Goal: Information Seeking & Learning: Learn about a topic

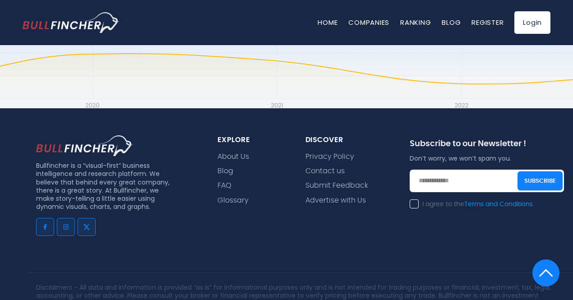
scroll to position [1983, 0]
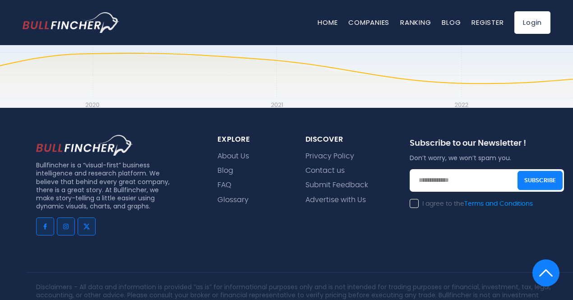
click at [231, 135] on div "explore" at bounding box center [250, 139] width 66 height 9
click at [230, 152] on link "About Us" at bounding box center [233, 156] width 32 height 9
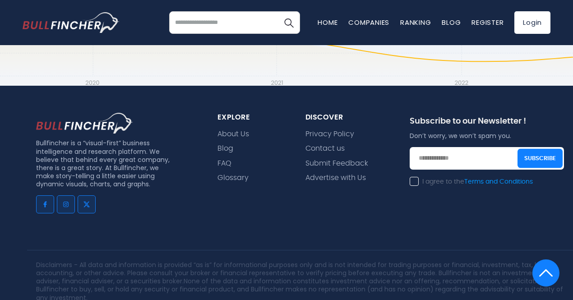
scroll to position [629, 0]
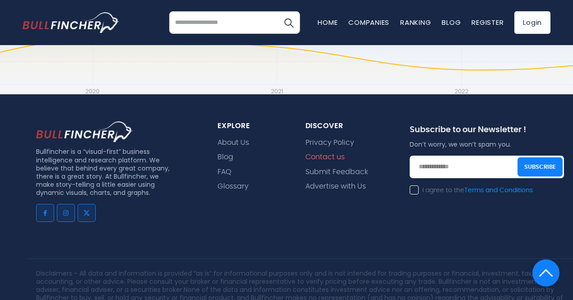
click at [317, 153] on link "Contact us" at bounding box center [324, 157] width 39 height 9
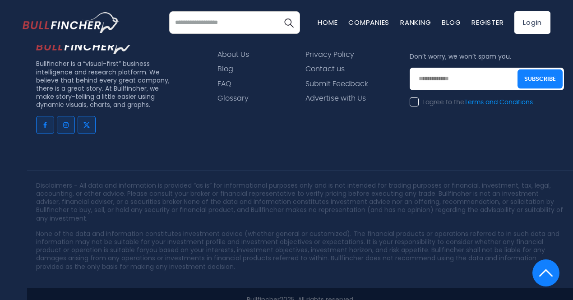
scroll to position [397, 0]
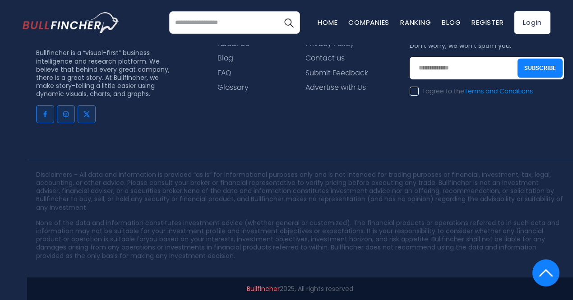
drag, startPoint x: 243, startPoint y: 287, endPoint x: 250, endPoint y: 286, distance: 6.9
click at [245, 286] on p "Bullfincher 2025, All rights reserved" at bounding box center [299, 288] width 527 height 8
click at [252, 290] on link "Bullfincher" at bounding box center [263, 288] width 33 height 9
click at [250, 293] on div "Bullfincher 2025, All rights reserved" at bounding box center [299, 288] width 545 height 23
click at [249, 291] on link "Bullfincher" at bounding box center [263, 288] width 33 height 9
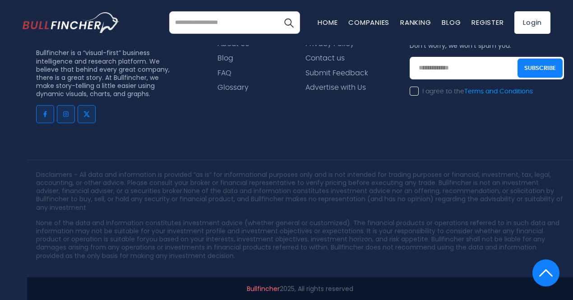
click at [247, 289] on link "Bullfincher" at bounding box center [263, 288] width 33 height 9
click at [247, 286] on link "Bullfincher" at bounding box center [263, 288] width 33 height 9
click at [325, 21] on link "Home" at bounding box center [327, 22] width 20 height 9
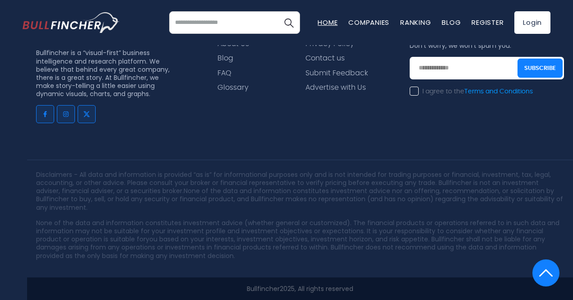
click at [325, 21] on link "Home" at bounding box center [327, 22] width 20 height 9
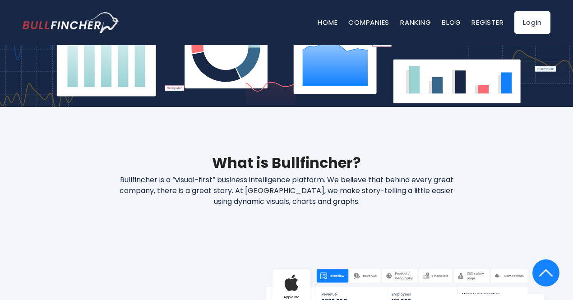
scroll to position [270, 0]
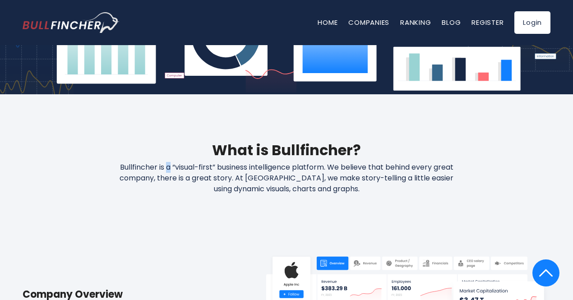
click at [169, 167] on p "Bullfincher is a “visual-first” business intelligence platform. We believe that…" at bounding box center [286, 178] width 385 height 32
click at [171, 167] on p "Bullfincher is a “visual-first” business intelligence platform. We believe that…" at bounding box center [286, 178] width 385 height 32
drag, startPoint x: 156, startPoint y: 168, endPoint x: 117, endPoint y: 168, distance: 39.2
click at [117, 168] on p "Bullfincher is a “visual-first” business intelligence platform. We believe that…" at bounding box center [286, 178] width 385 height 32
drag, startPoint x: 217, startPoint y: 166, endPoint x: 231, endPoint y: 166, distance: 14.0
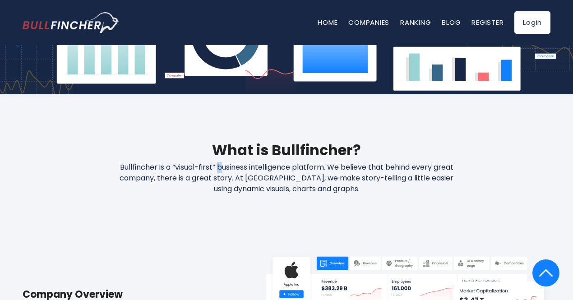
click at [229, 166] on p "Bullfincher is a “visual-first” business intelligence platform. We believe that…" at bounding box center [286, 178] width 385 height 32
drag, startPoint x: 320, startPoint y: 166, endPoint x: 325, endPoint y: 166, distance: 4.5
click at [323, 166] on p "Bullfincher is a “visual-first” business intelligence platform. We believe that…" at bounding box center [286, 178] width 385 height 32
click at [325, 166] on p "Bullfincher is a “visual-first” business intelligence platform. We believe that…" at bounding box center [286, 178] width 385 height 32
click at [320, 172] on p "Bullfincher is a “visual-first” business intelligence platform. We believe that…" at bounding box center [286, 178] width 385 height 32
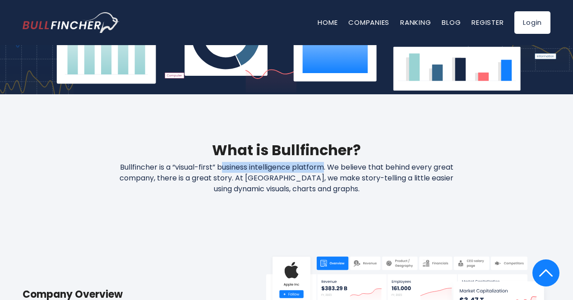
drag, startPoint x: 325, startPoint y: 168, endPoint x: 221, endPoint y: 164, distance: 103.8
click at [221, 164] on p "Bullfincher is a “visual-first” business intelligence platform. We believe that…" at bounding box center [286, 178] width 385 height 32
copy p "usiness intelligence platform"
